Goal: Transaction & Acquisition: Download file/media

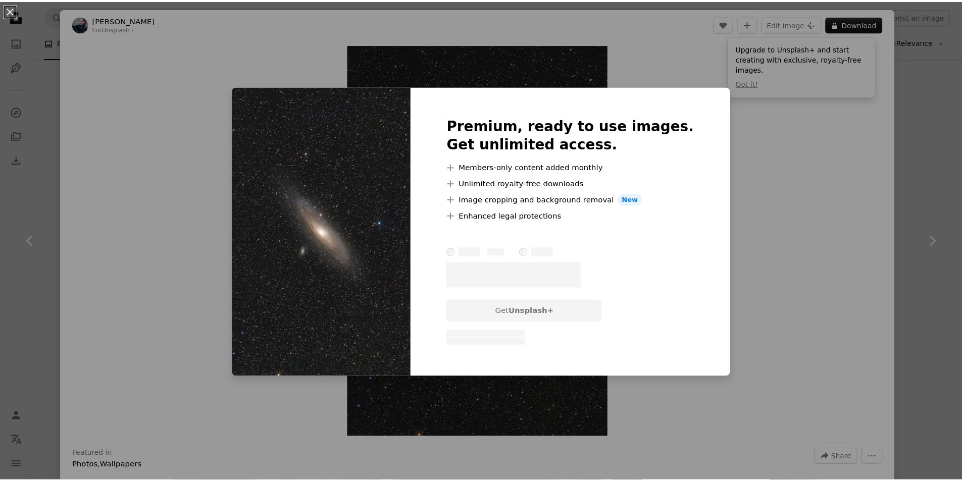
scroll to position [5889, 0]
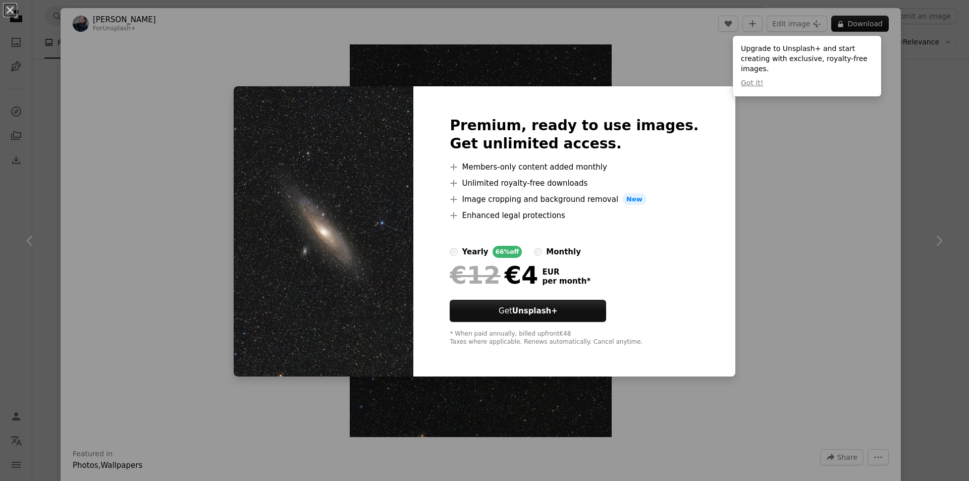
click at [781, 143] on div "An X shape Premium, ready to use images. Get unlimited access. A plus sign Memb…" at bounding box center [484, 240] width 969 height 481
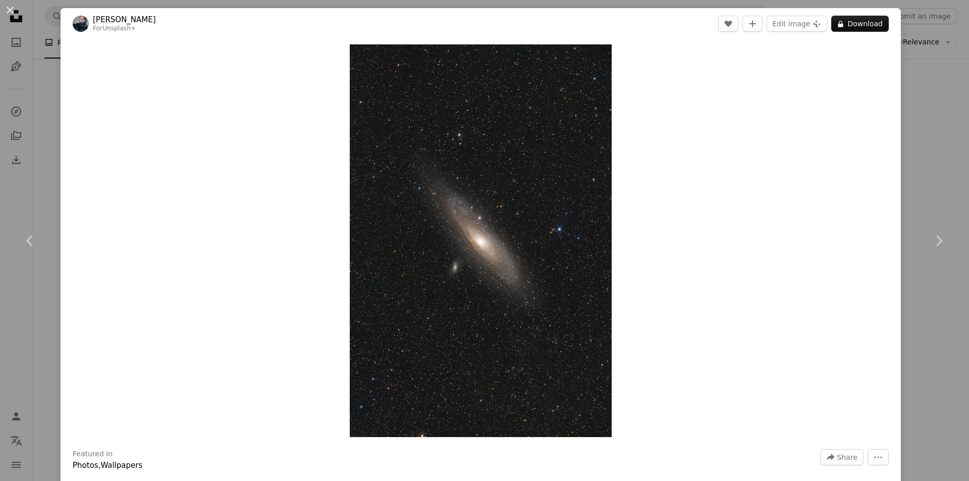
click at [908, 72] on div "An X shape Chevron left Chevron right Neven Krcmarek For Unsplash+ A heart A pl…" at bounding box center [484, 240] width 969 height 481
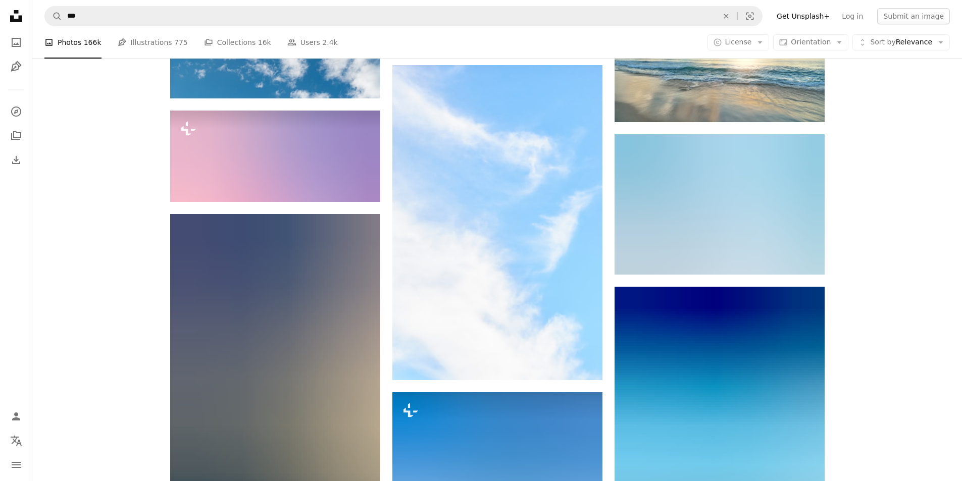
scroll to position [7908, 0]
